Goal: Entertainment & Leisure: Consume media (video, audio)

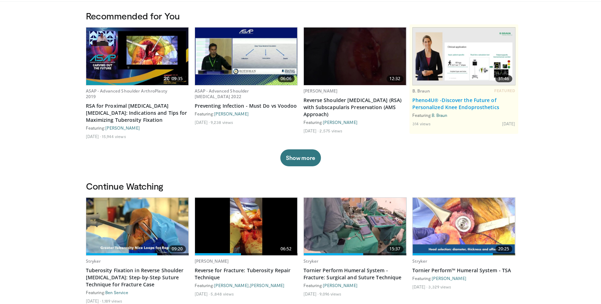
scroll to position [59, 0]
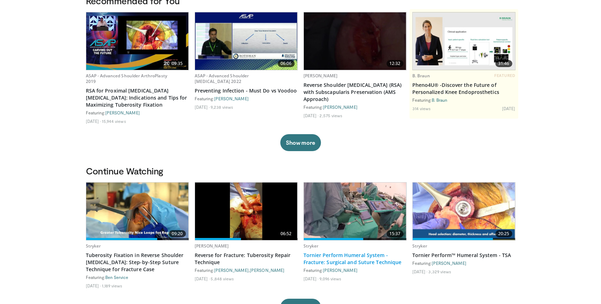
click at [352, 263] on link "Tornier Perform Humeral System - Fracture: Surgical and Suture Technique" at bounding box center [354, 259] width 103 height 14
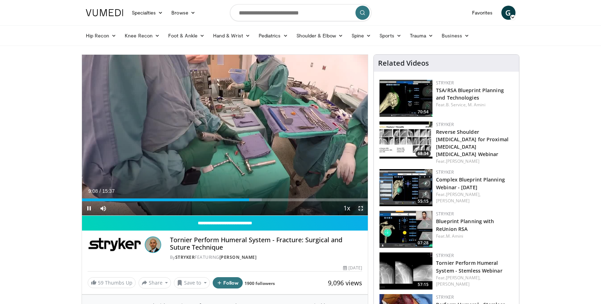
click at [360, 210] on span "Video Player" at bounding box center [361, 208] width 14 height 14
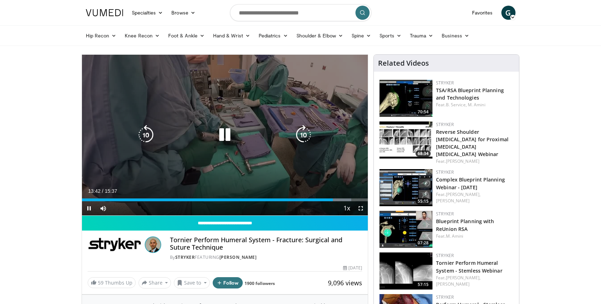
click at [228, 136] on icon "Video Player" at bounding box center [225, 135] width 20 height 20
